Goal: Task Accomplishment & Management: Manage account settings

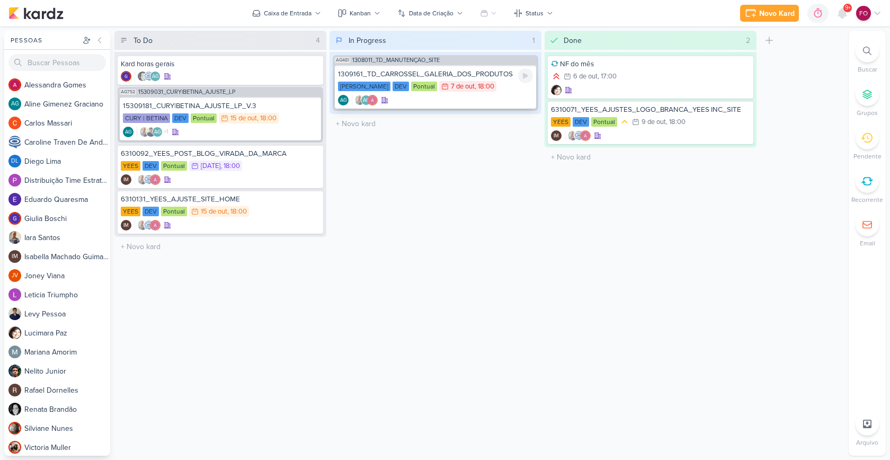
click at [511, 74] on div "1309161_TD_CARROSSEL_GALERIA_DOS_PRODUTOS" at bounding box center [435, 74] width 195 height 10
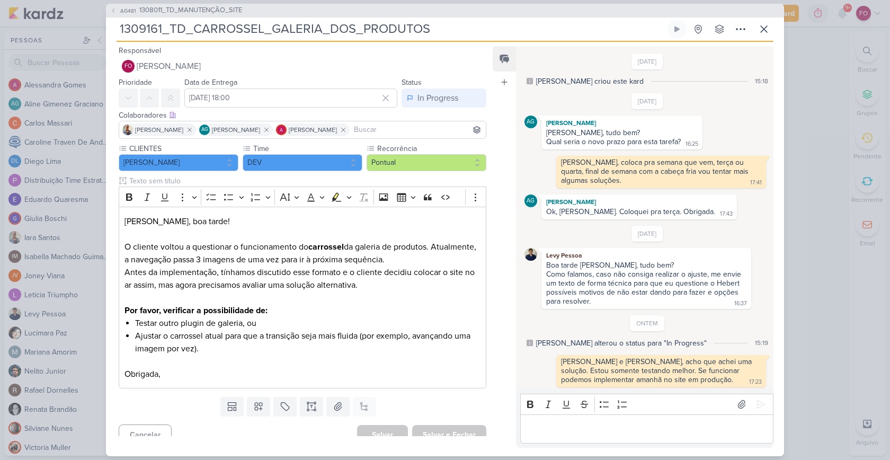
scroll to position [73, 0]
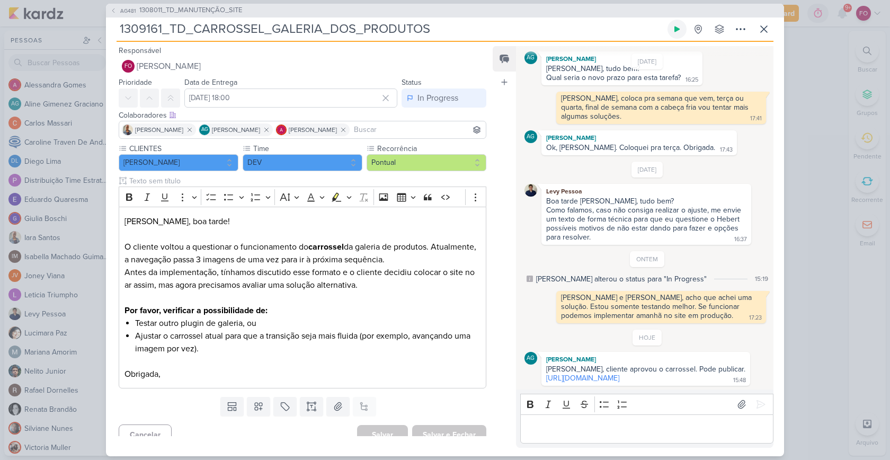
click at [676, 31] on icon at bounding box center [676, 29] width 5 height 6
click at [607, 376] on link "[URL][DOMAIN_NAME]" at bounding box center [582, 377] width 73 height 9
click at [588, 439] on div "Editor editing area: main" at bounding box center [646, 428] width 253 height 29
click at [757, 401] on icon at bounding box center [760, 404] width 11 height 11
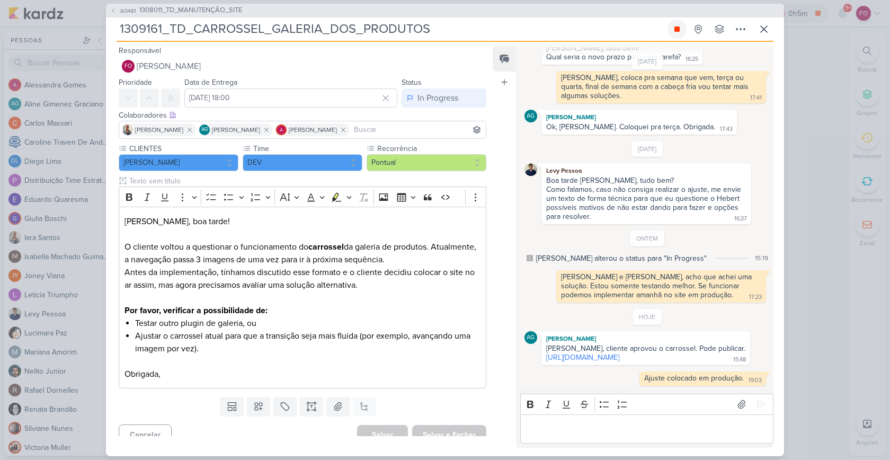
scroll to position [94, 0]
click at [675, 25] on icon at bounding box center [677, 29] width 8 height 8
click at [450, 92] on div "In Progress" at bounding box center [437, 98] width 41 height 13
click at [425, 154] on div "Done" at bounding box center [422, 156] width 18 height 11
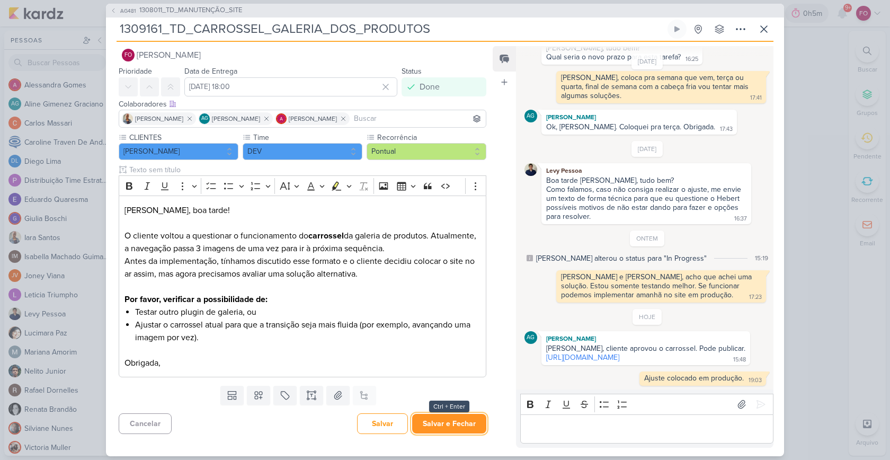
click at [447, 419] on button "Salvar e Fechar" at bounding box center [449, 424] width 74 height 20
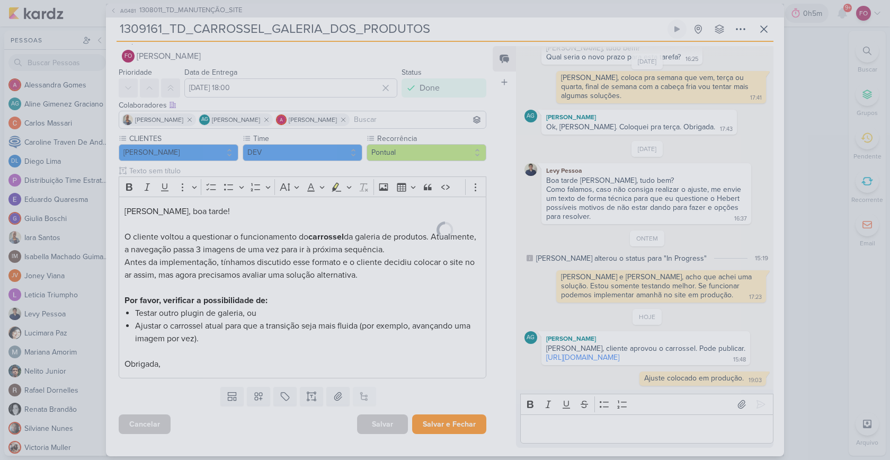
scroll to position [10, 0]
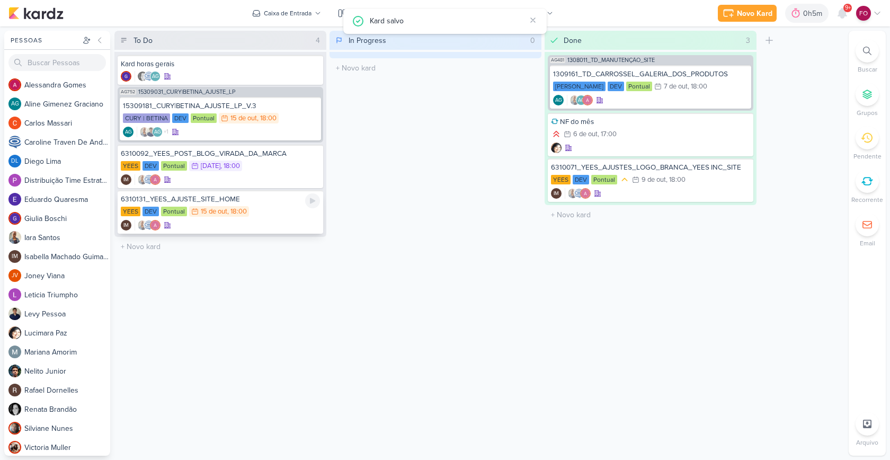
click at [276, 206] on div "YEES DEV Pontual 15/10 [DATE] 18:00" at bounding box center [220, 212] width 199 height 12
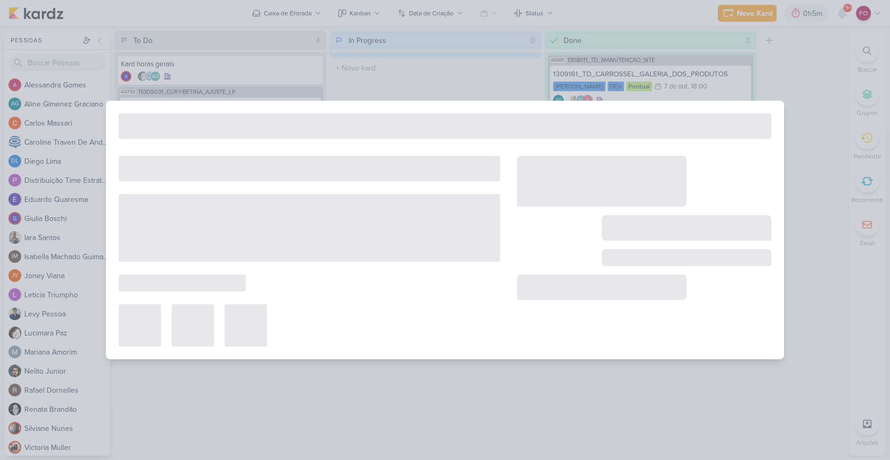
type input "6310131_YEES_AJUSTE_SITE_HOME"
type input "[DATE] 18:00"
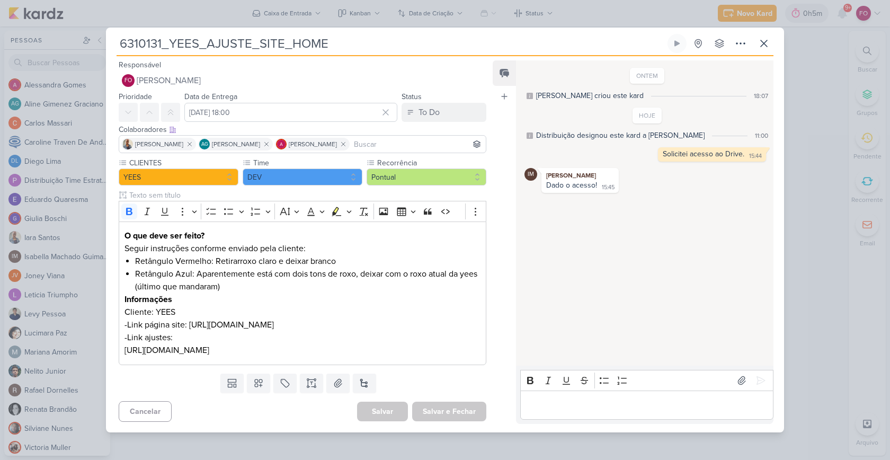
scroll to position [0, 0]
click at [209, 347] on span "[URL][DOMAIN_NAME]" at bounding box center [166, 350] width 85 height 11
copy span "[URL][DOMAIN_NAME]"
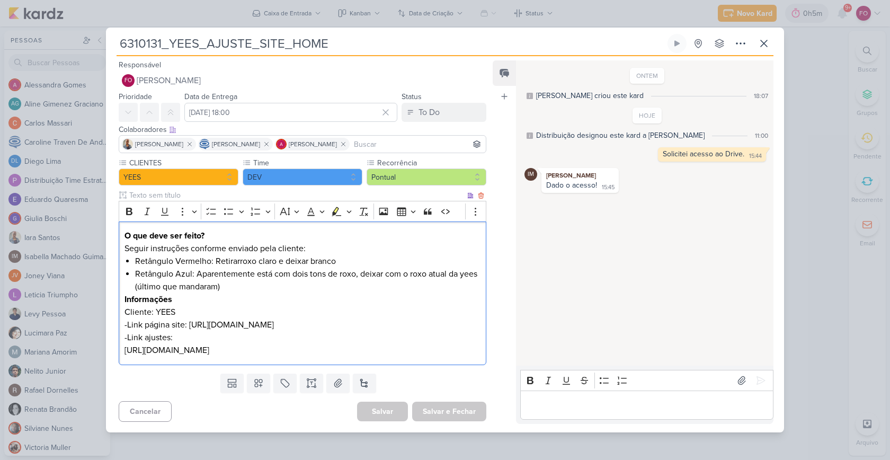
click at [209, 351] on span "[URL][DOMAIN_NAME]" at bounding box center [166, 350] width 85 height 11
click at [351, 355] on p "[URL][DOMAIN_NAME]" at bounding box center [302, 350] width 356 height 13
click at [209, 355] on span "[URL][DOMAIN_NAME]" at bounding box center [166, 350] width 85 height 11
click at [209, 354] on span "[URL][DOMAIN_NAME]" at bounding box center [166, 350] width 85 height 11
drag, startPoint x: 124, startPoint y: 351, endPoint x: 386, endPoint y: 361, distance: 261.8
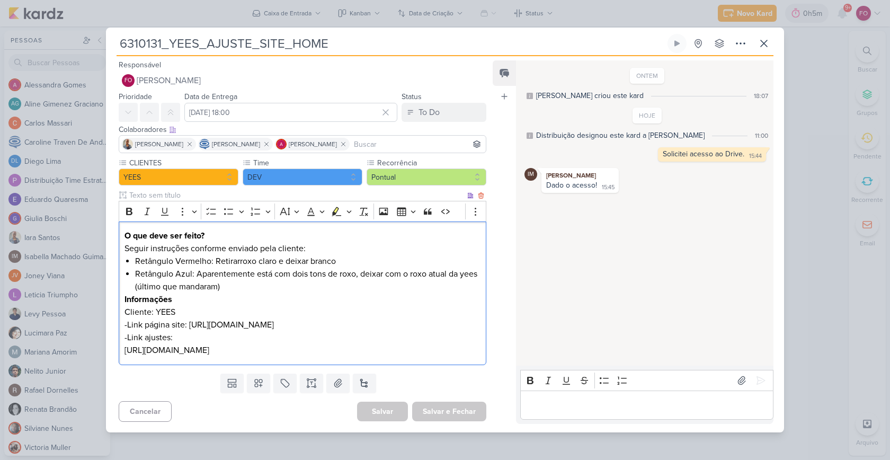
click at [388, 360] on div "O que deve ser feito? Seguir instruções conforme enviado pela cliente: Retângul…" at bounding box center [303, 293] width 368 height 144
copy span "[URL][DOMAIN_NAME]"
click at [577, 406] on p "Editor editing area: main" at bounding box center [646, 404] width 242 height 13
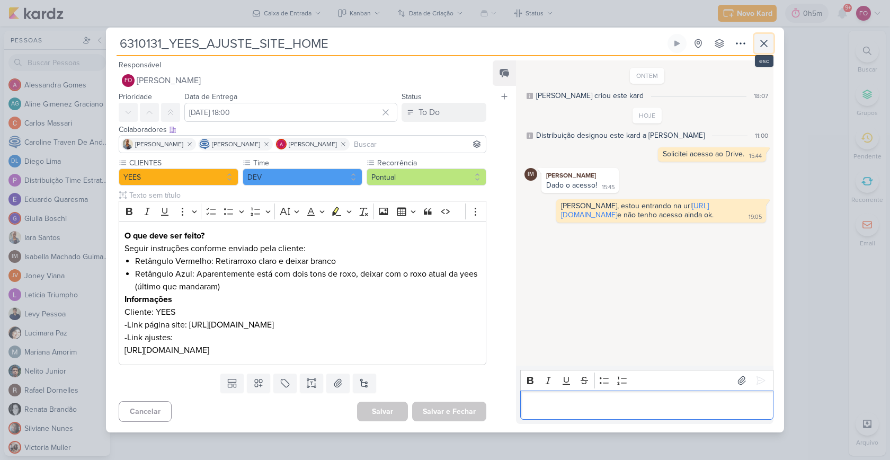
click at [765, 42] on icon at bounding box center [763, 43] width 13 height 13
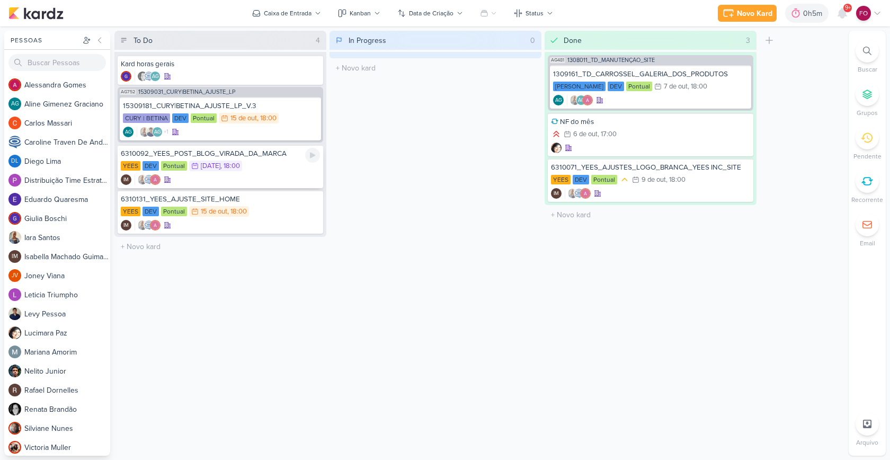
click at [278, 166] on div "YEES DEV Pontual 16/10 [DATE] 18:00" at bounding box center [220, 166] width 199 height 12
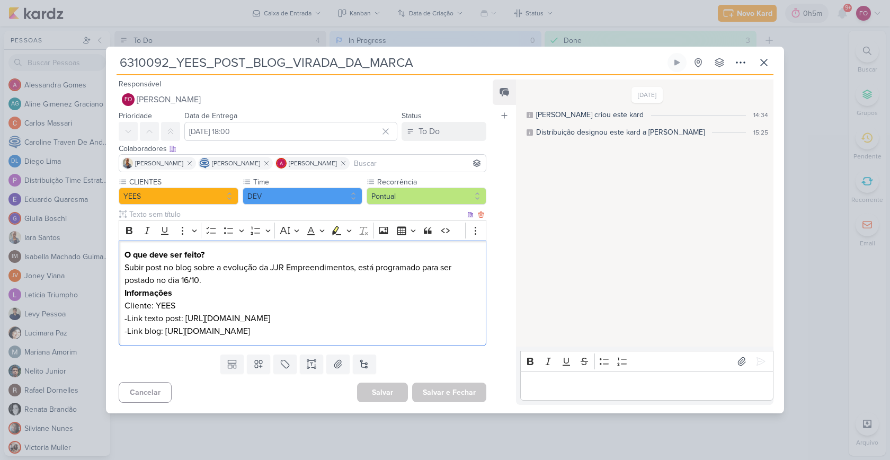
drag, startPoint x: 186, startPoint y: 310, endPoint x: 147, endPoint y: 324, distance: 41.2
click at [147, 324] on p "-Link texto post: [URL][DOMAIN_NAME]" at bounding box center [302, 318] width 356 height 13
copy p "[URL][DOMAIN_NAME]"
click at [578, 384] on div "Editor editing area: main" at bounding box center [646, 385] width 253 height 29
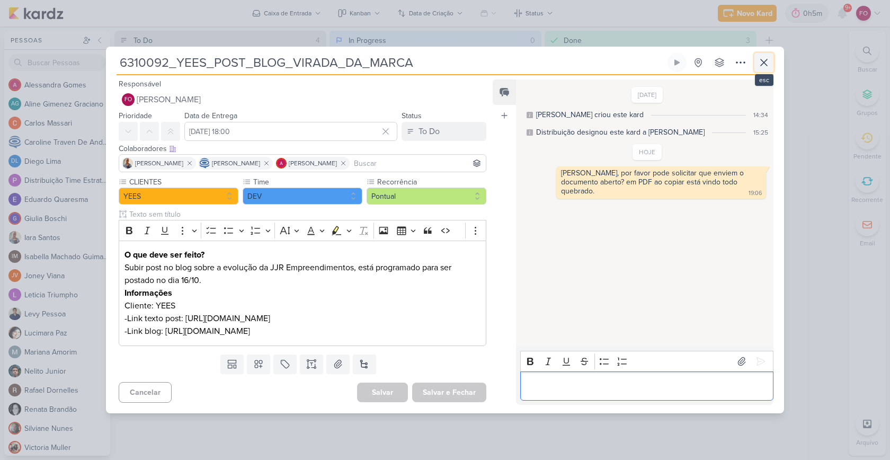
click at [763, 59] on icon at bounding box center [763, 62] width 13 height 13
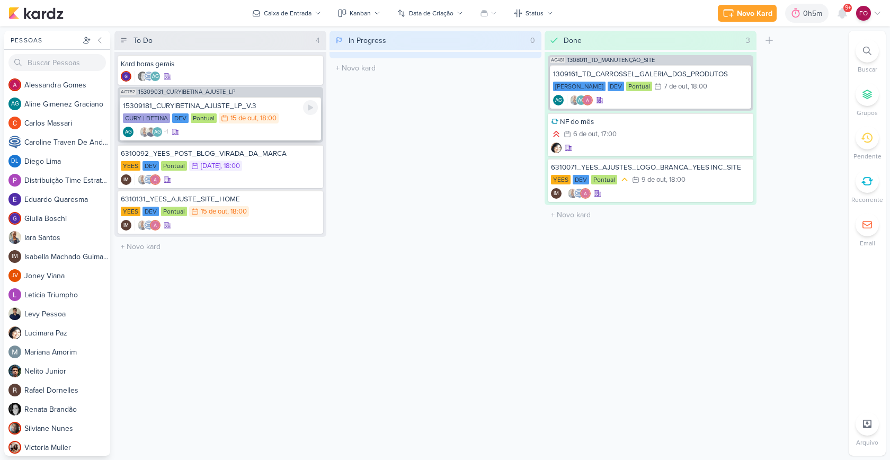
click at [275, 108] on div "15309181_CURY|BETINA_AJUSTE_LP_V.3" at bounding box center [220, 106] width 195 height 10
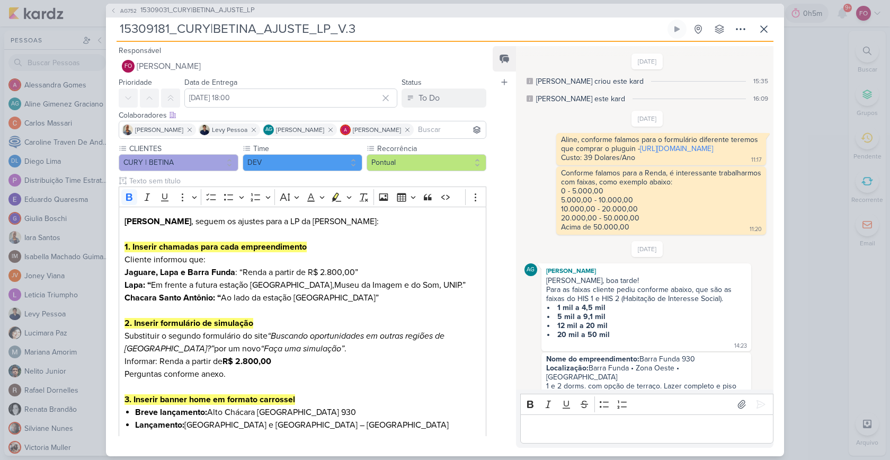
scroll to position [1006, 0]
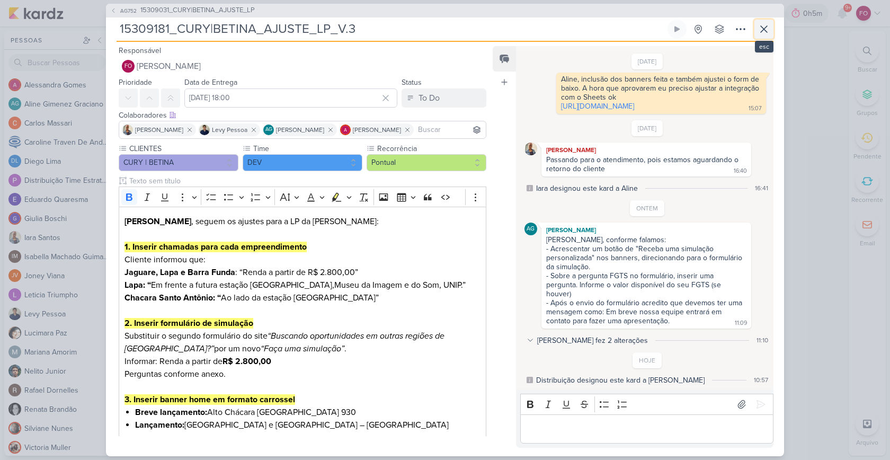
click at [757, 28] on icon at bounding box center [763, 29] width 13 height 13
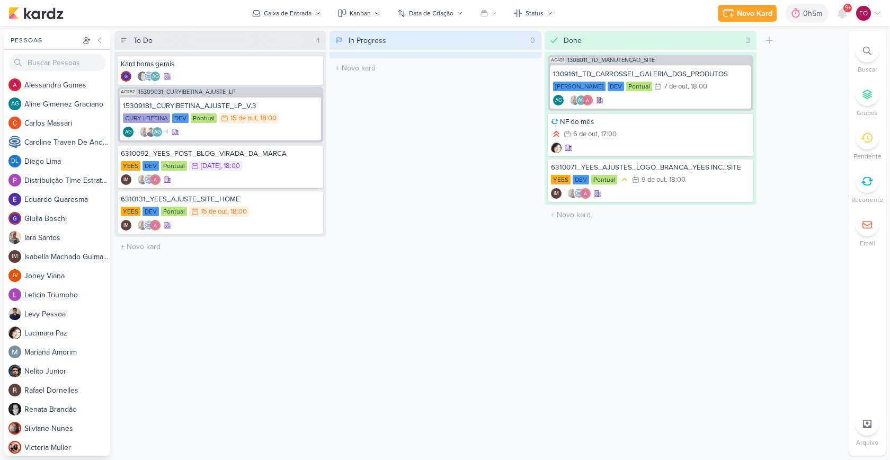
click at [624, 291] on div "Done 3 Mover Para Esquerda Mover Para Direita [GEOGRAPHIC_DATA] AG481 1308011_T…" at bounding box center [650, 243] width 212 height 425
